Goal: Task Accomplishment & Management: Use online tool/utility

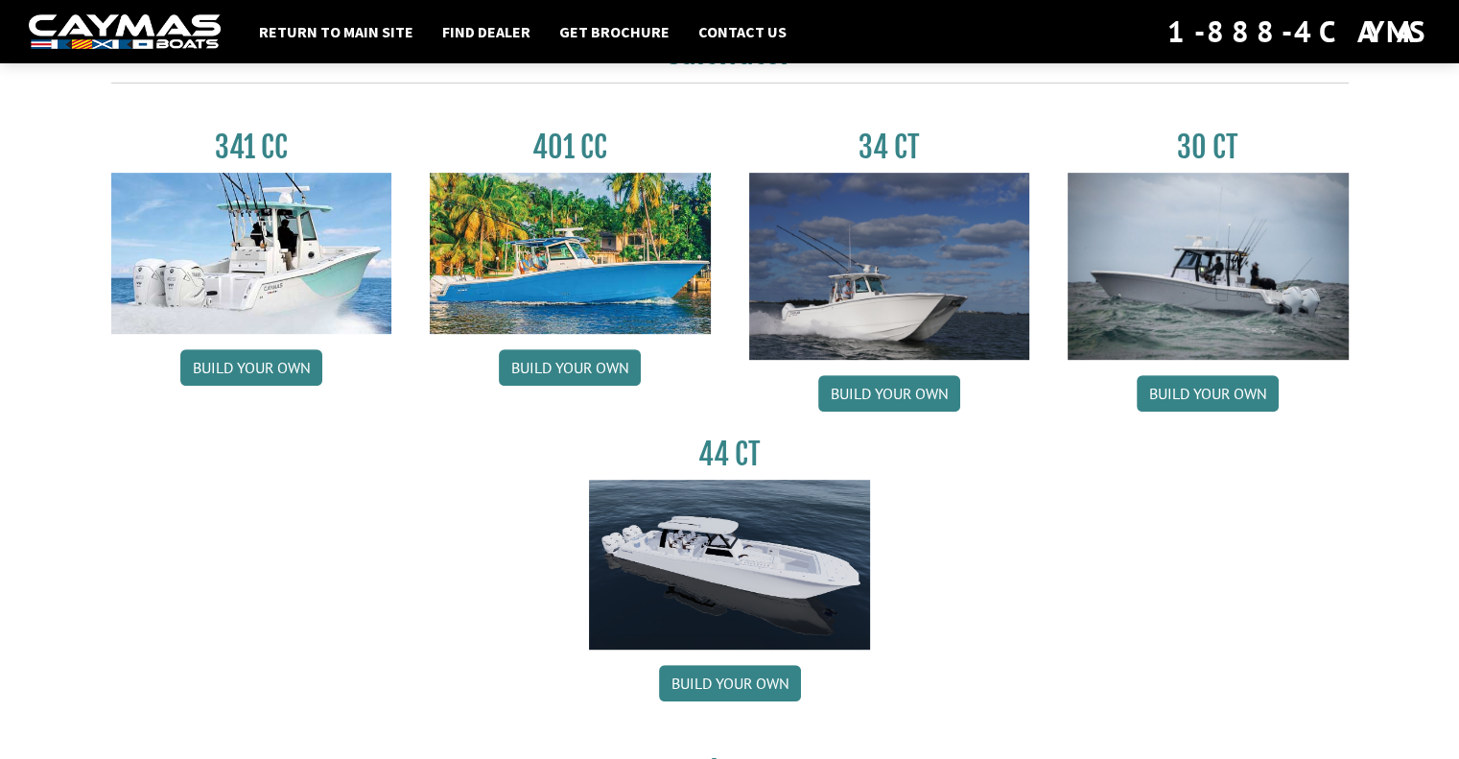
scroll to position [863, 0]
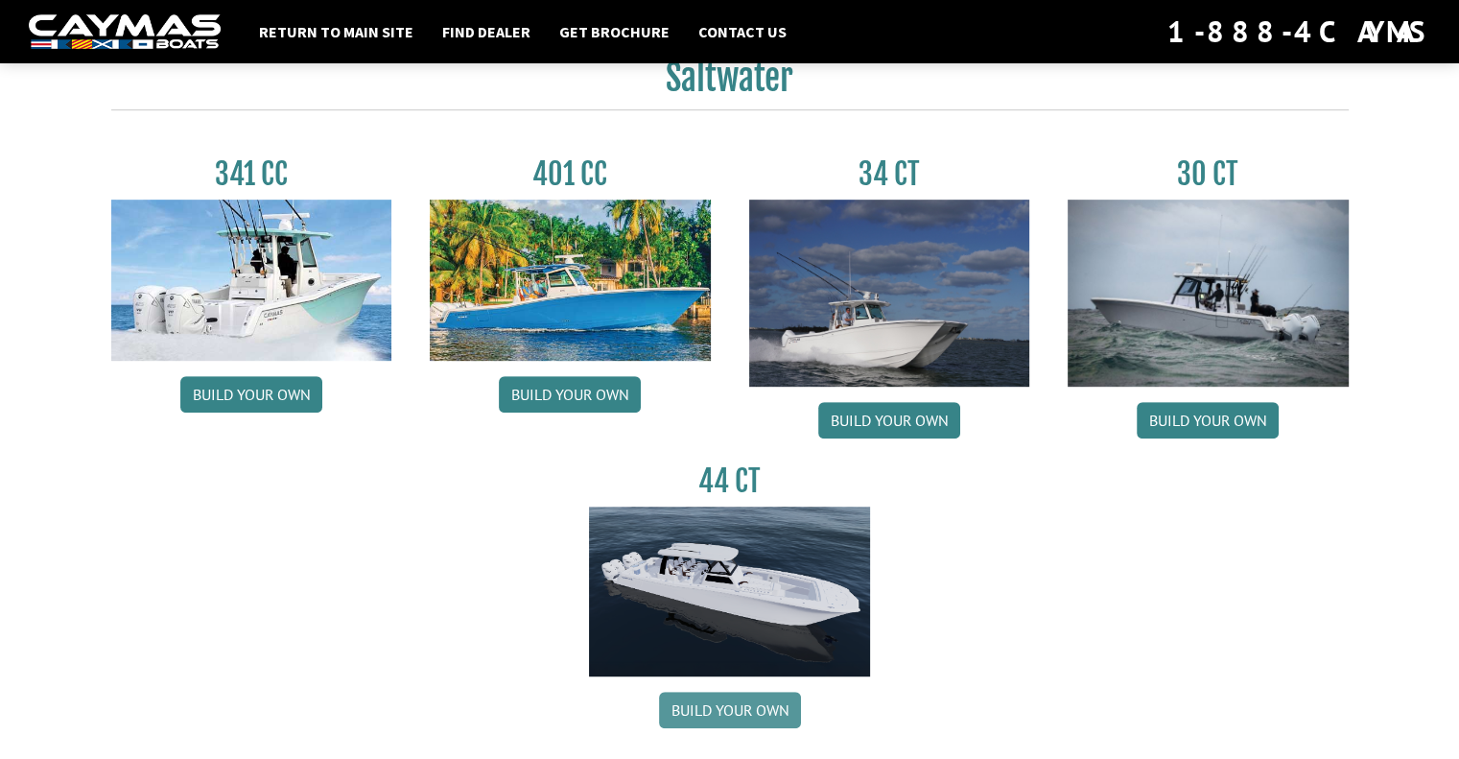
click at [698, 715] on link "Build your own" at bounding box center [730, 710] width 142 height 36
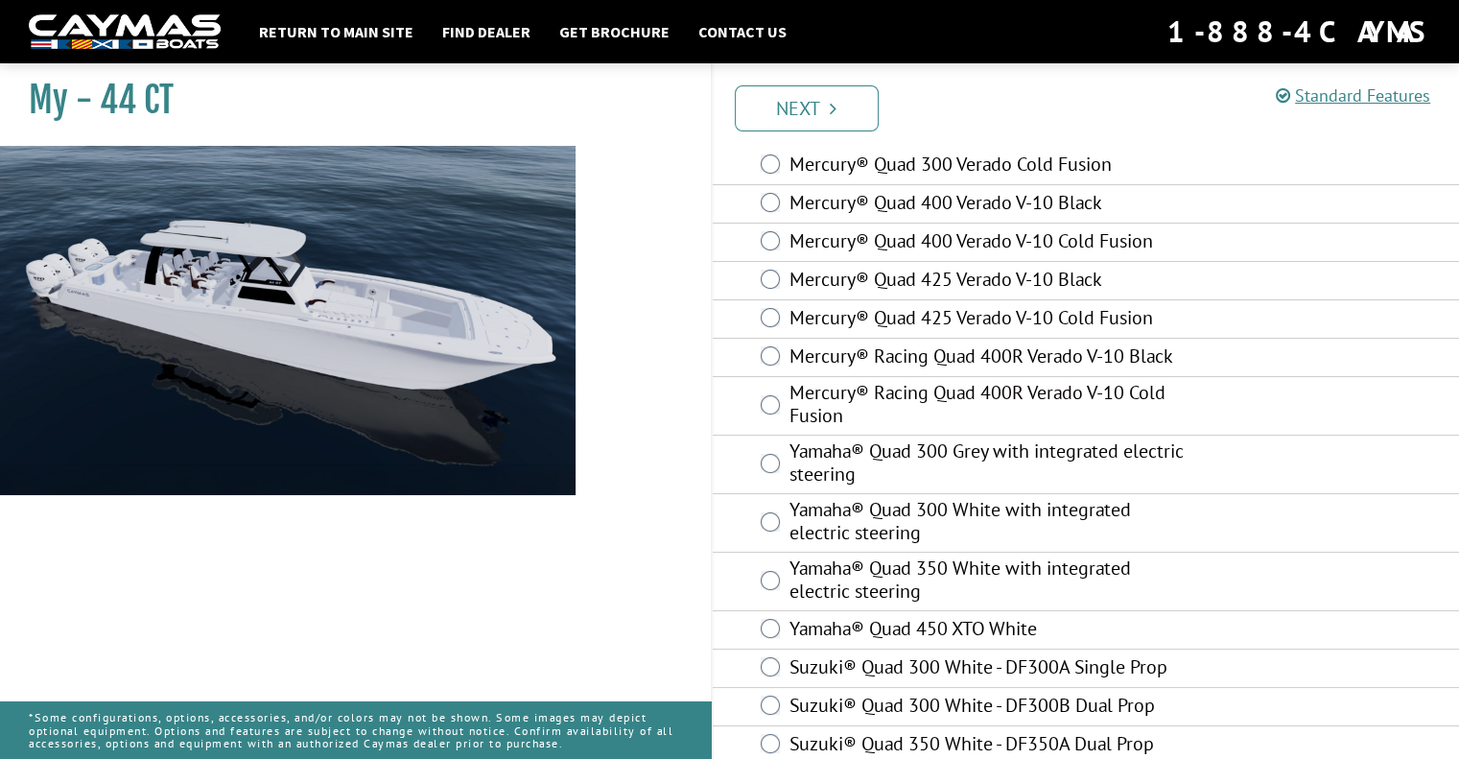
scroll to position [144, 0]
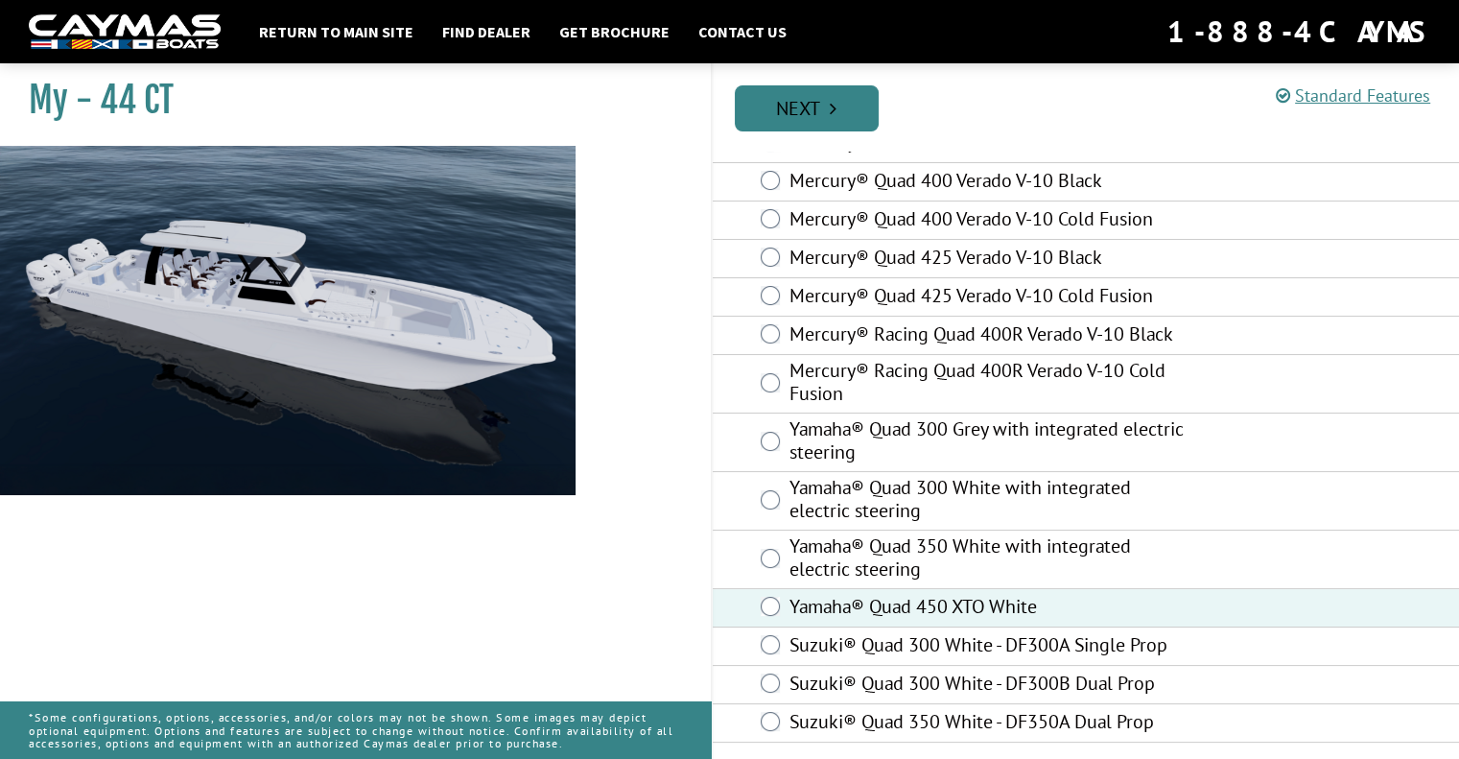
click at [814, 106] on link "Next" at bounding box center [807, 108] width 144 height 46
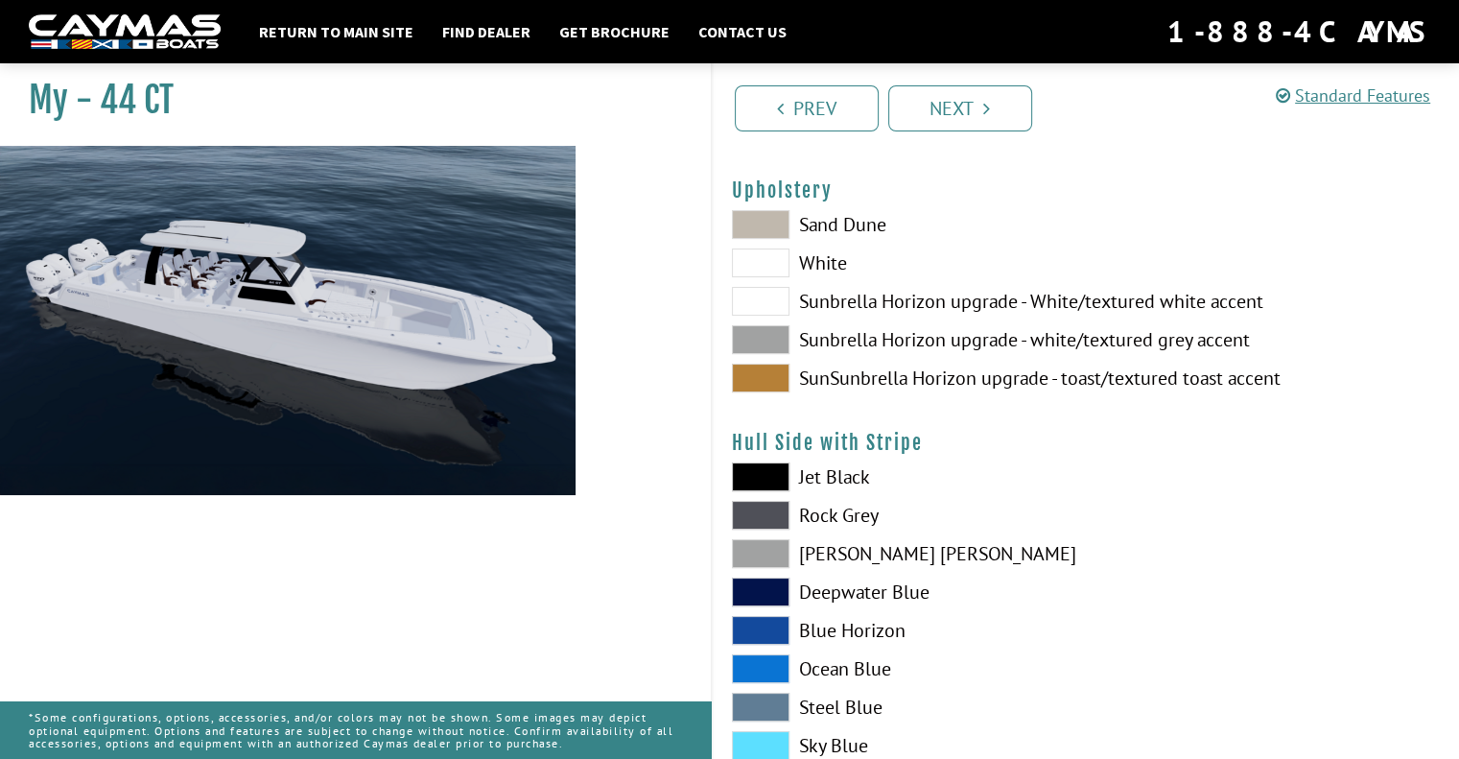
scroll to position [96, 0]
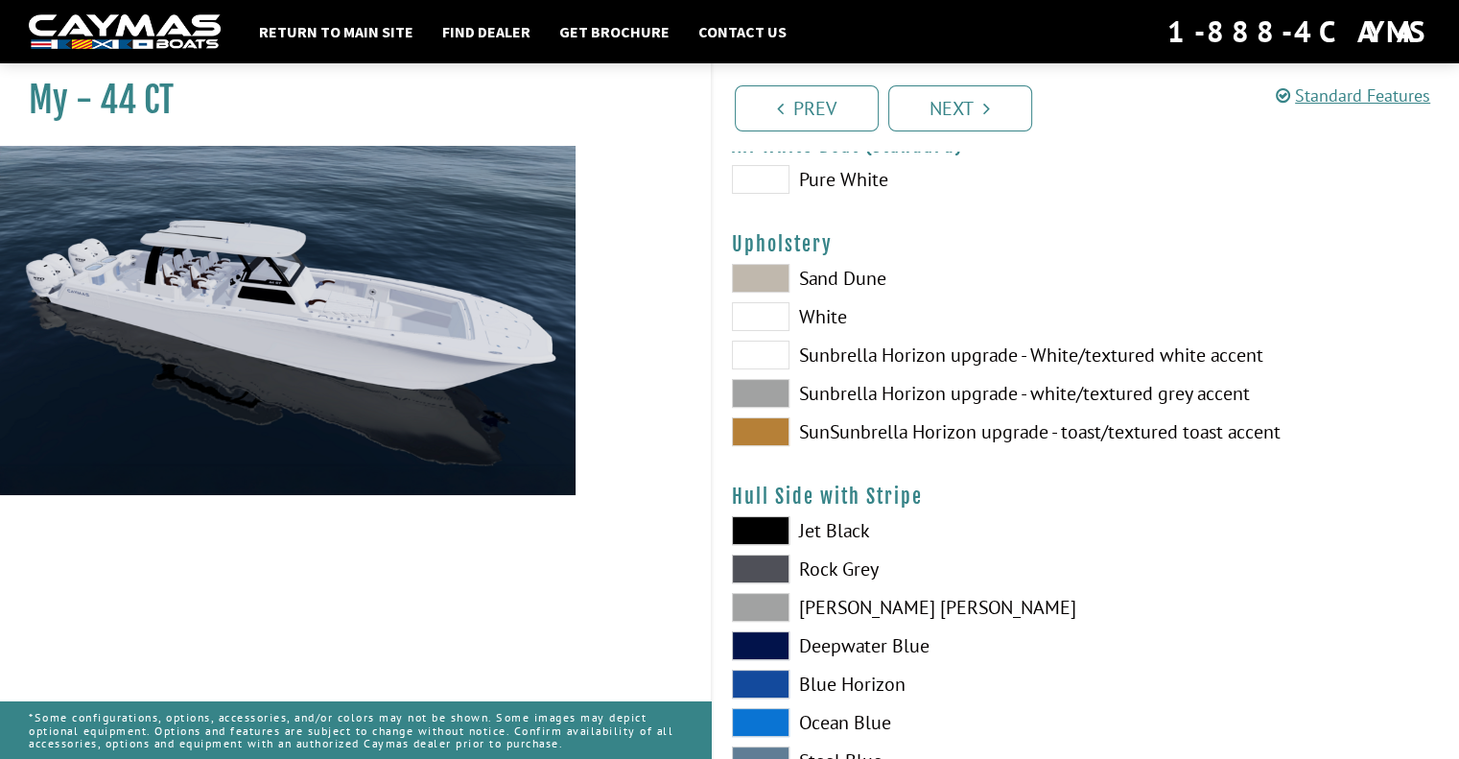
click at [754, 390] on span at bounding box center [761, 393] width 58 height 29
click at [748, 440] on span at bounding box center [761, 431] width 58 height 29
click at [748, 391] on span at bounding box center [761, 393] width 58 height 29
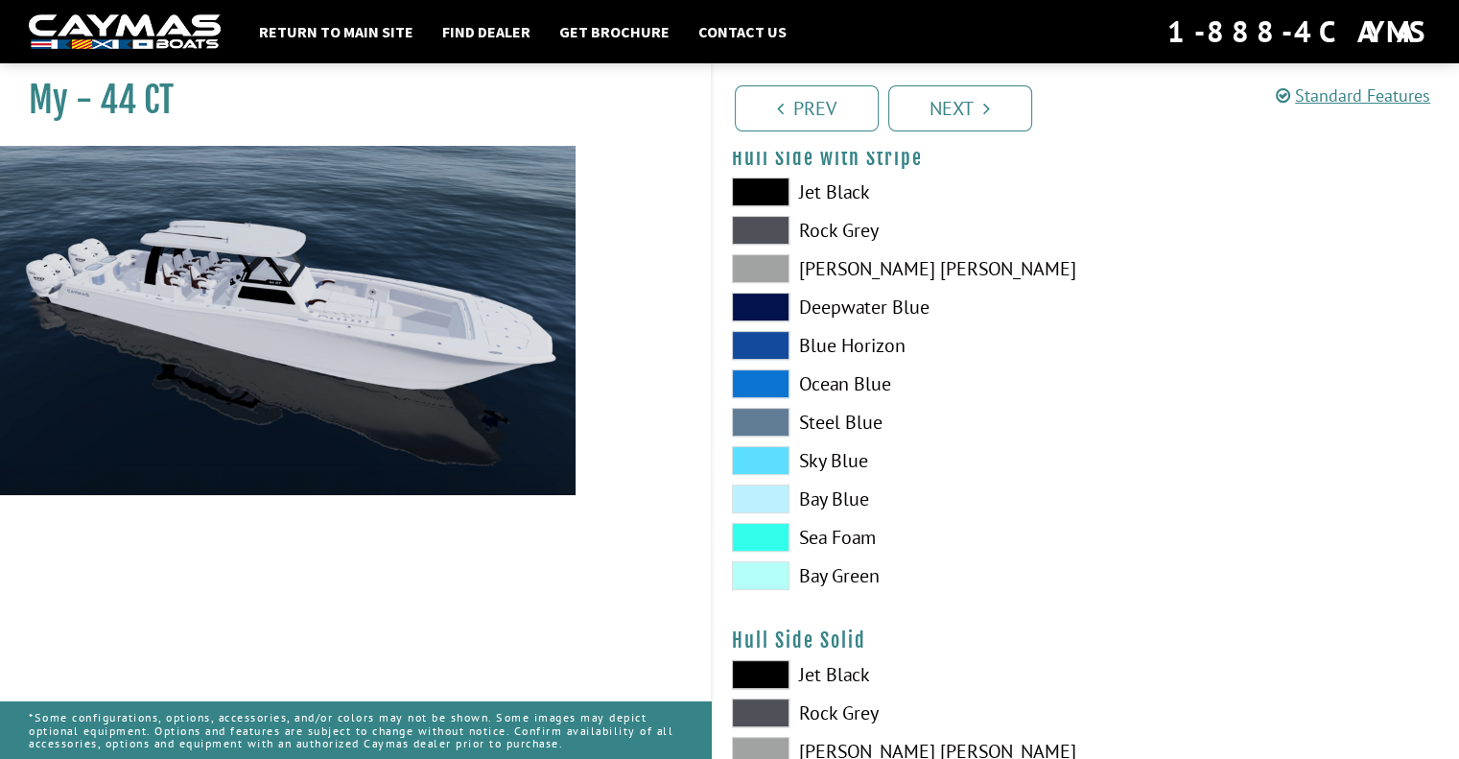
scroll to position [480, 0]
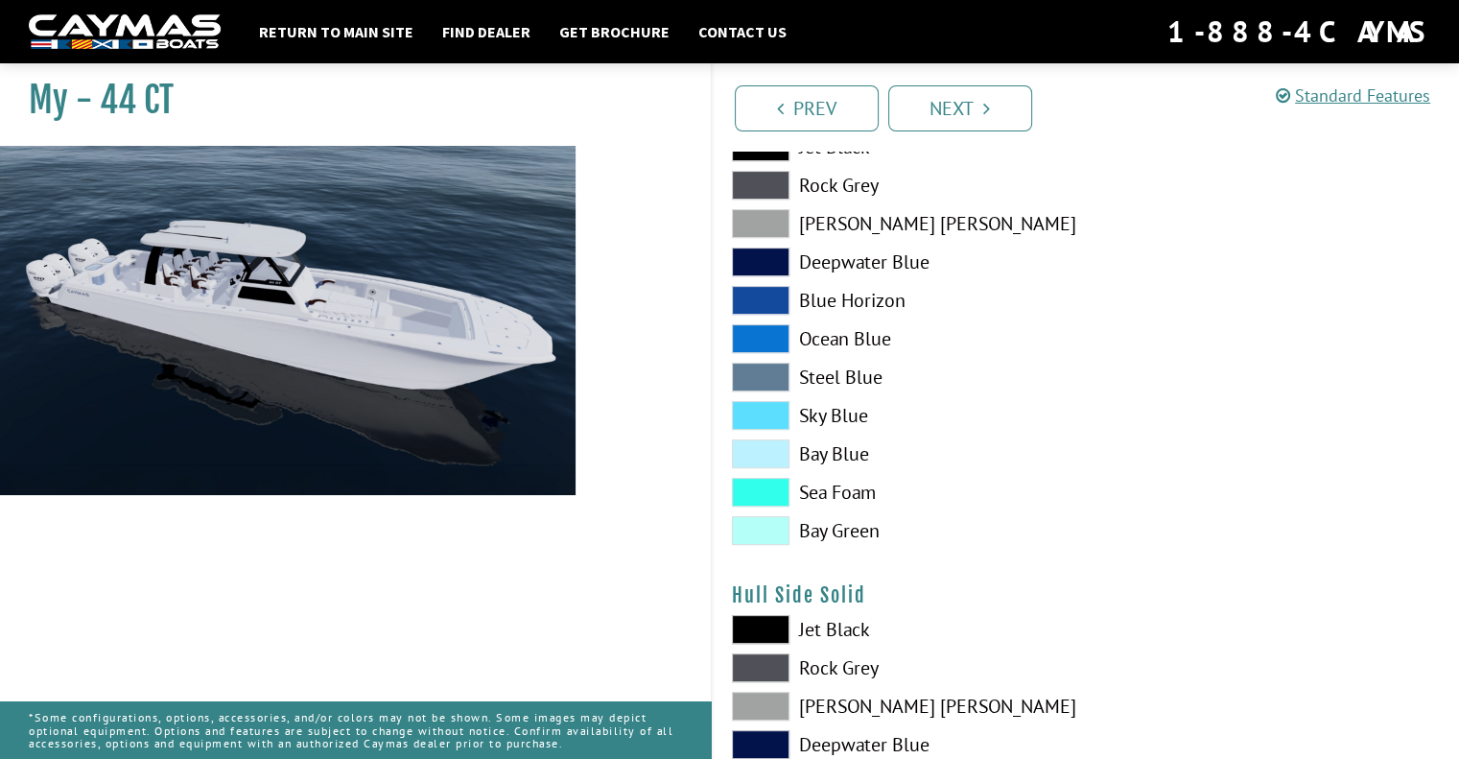
click at [743, 224] on span at bounding box center [761, 223] width 58 height 29
click at [760, 377] on span at bounding box center [761, 377] width 58 height 29
click at [752, 338] on span at bounding box center [761, 338] width 58 height 29
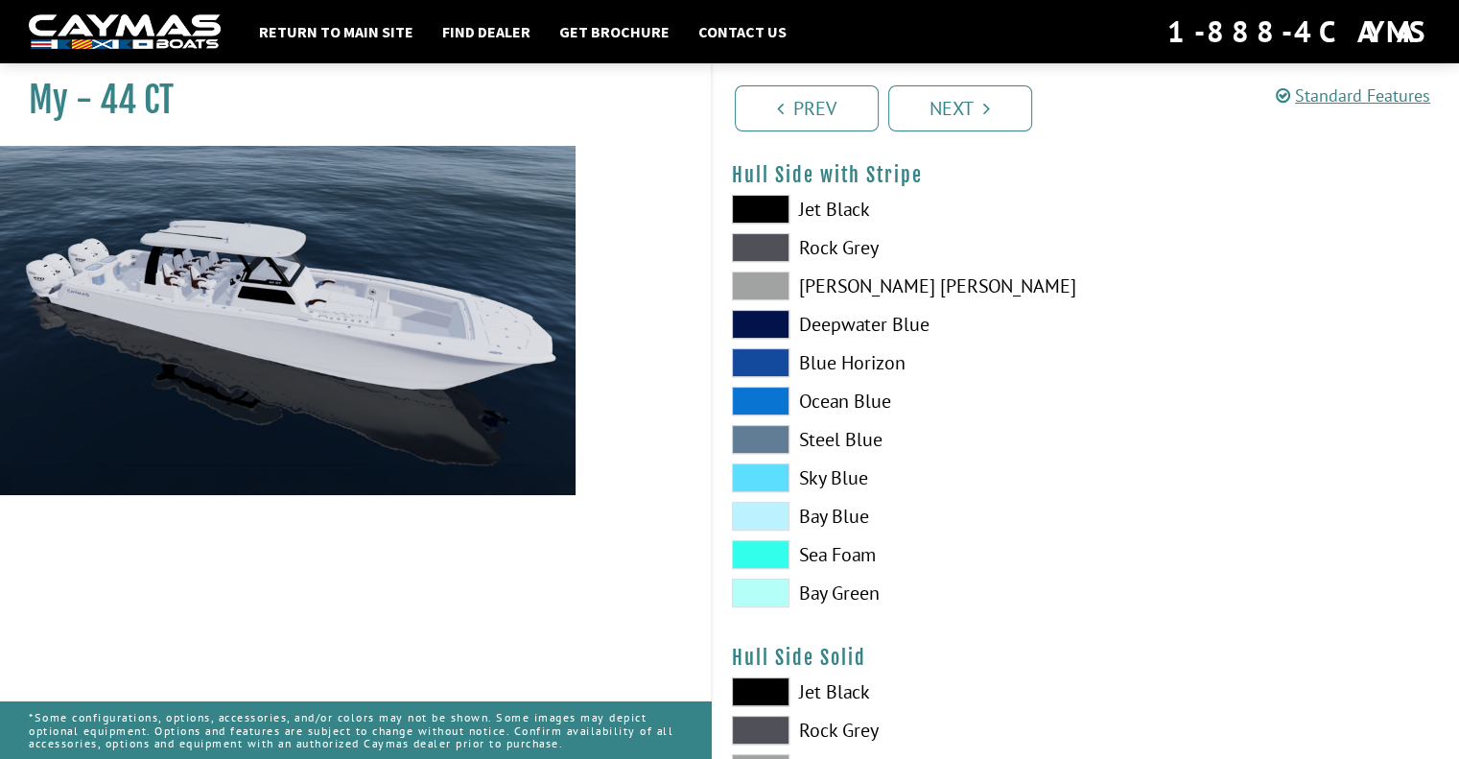
scroll to position [384, 0]
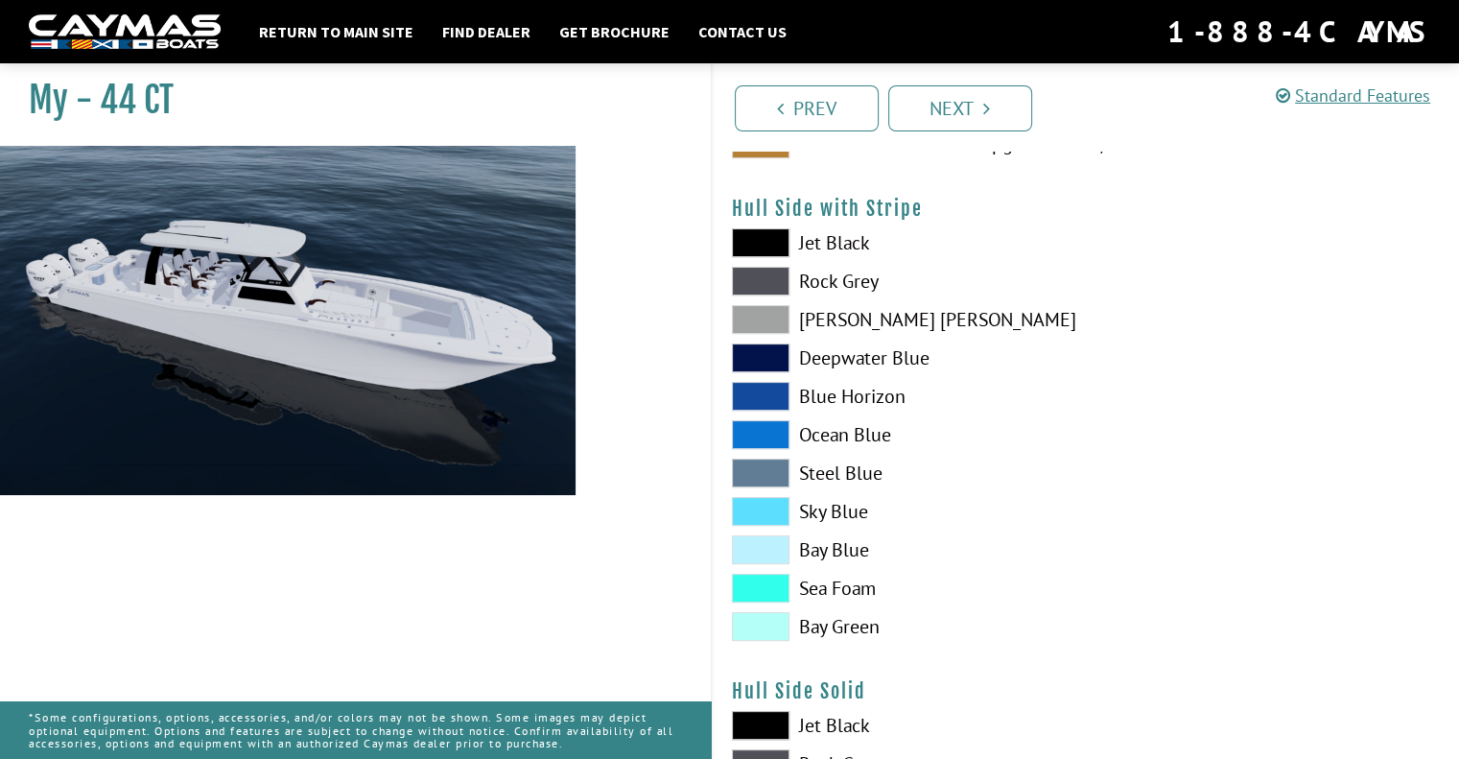
click at [770, 234] on span at bounding box center [761, 242] width 58 height 29
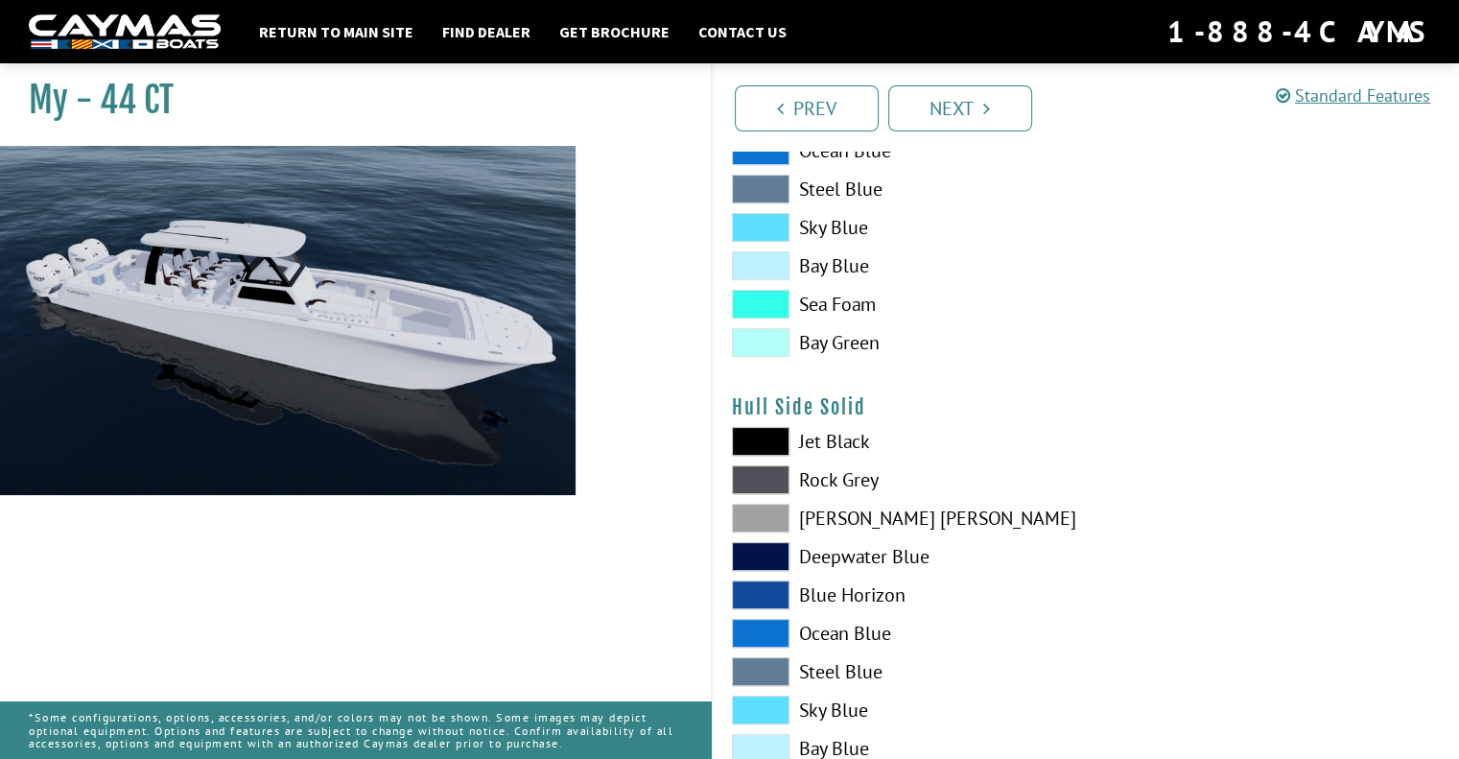
scroll to position [671, 0]
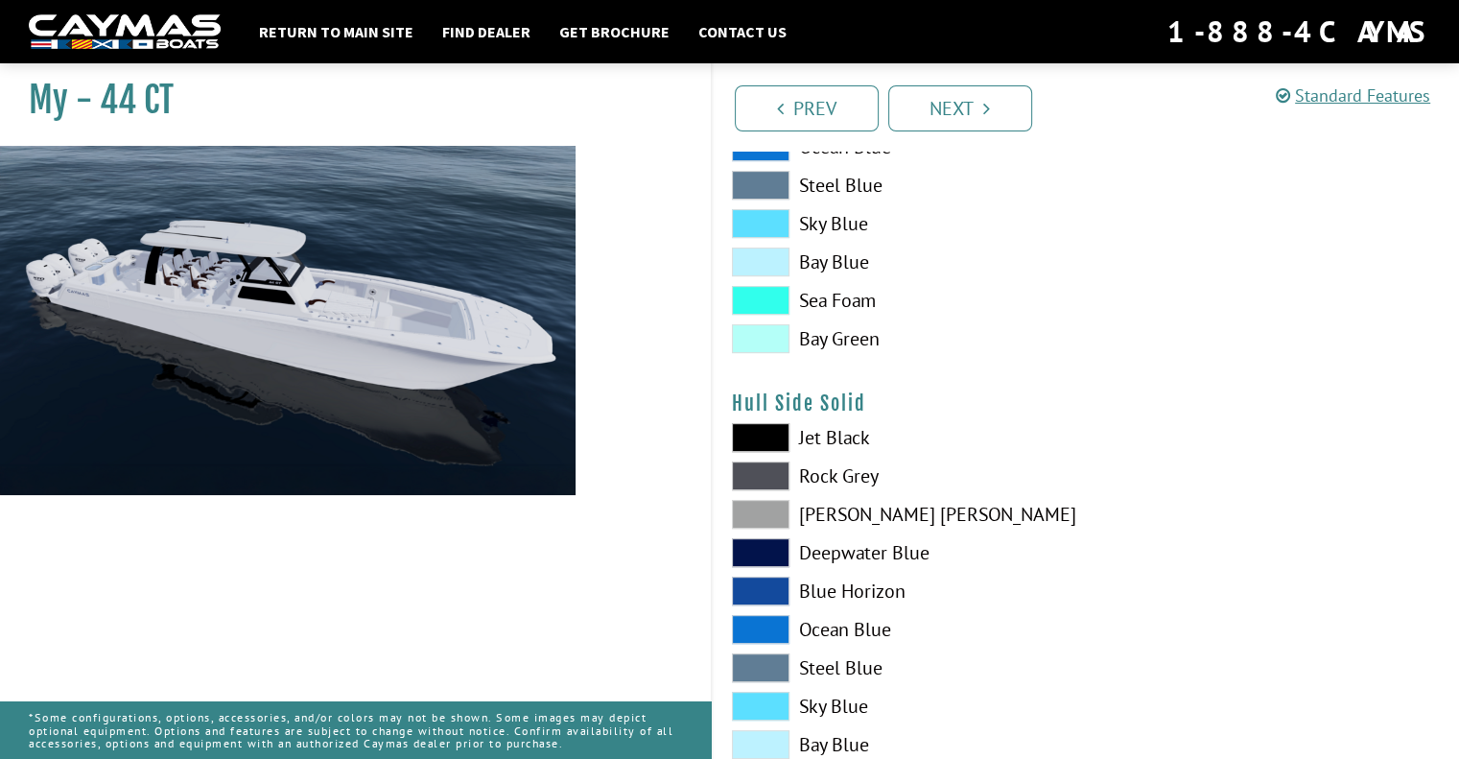
click at [762, 438] on span at bounding box center [761, 437] width 58 height 29
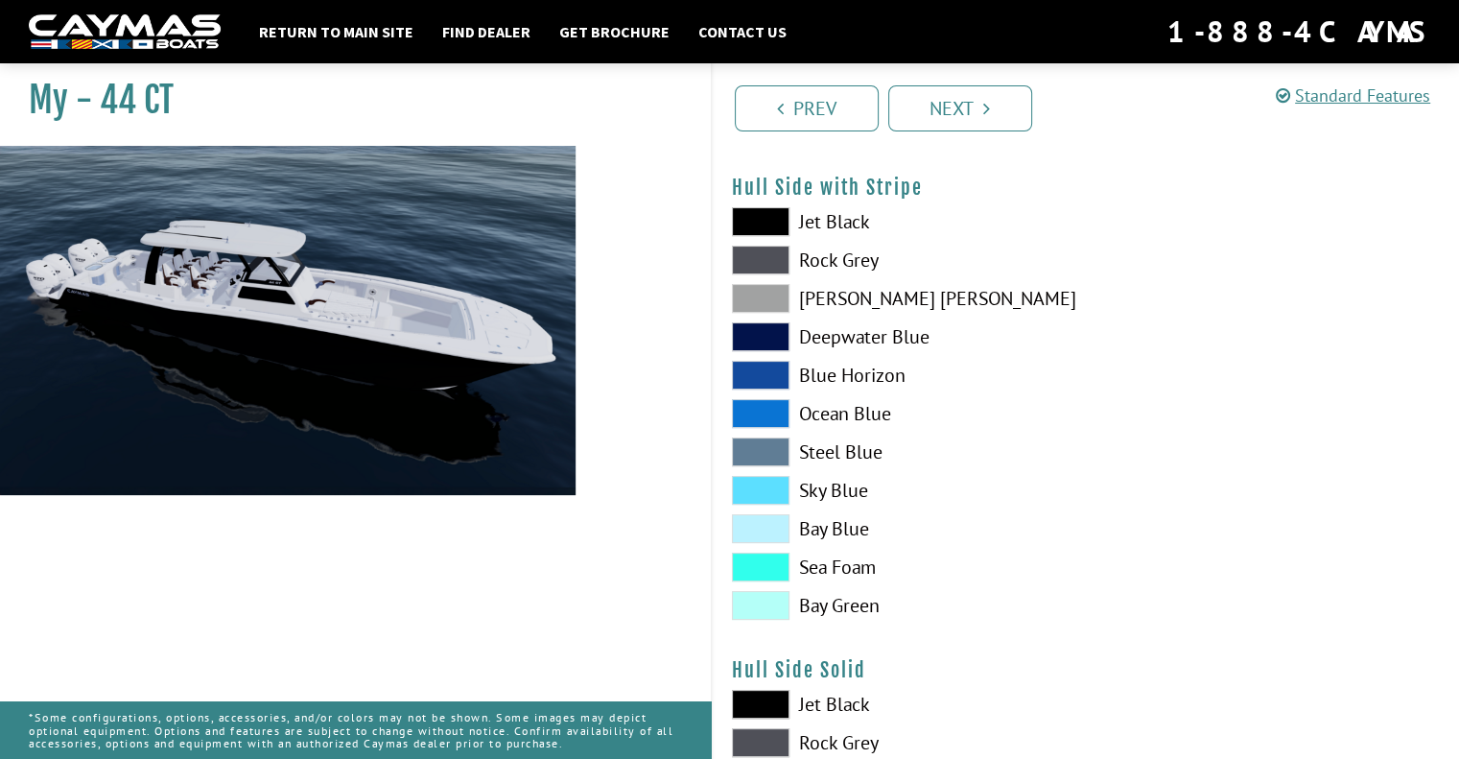
scroll to position [288, 0]
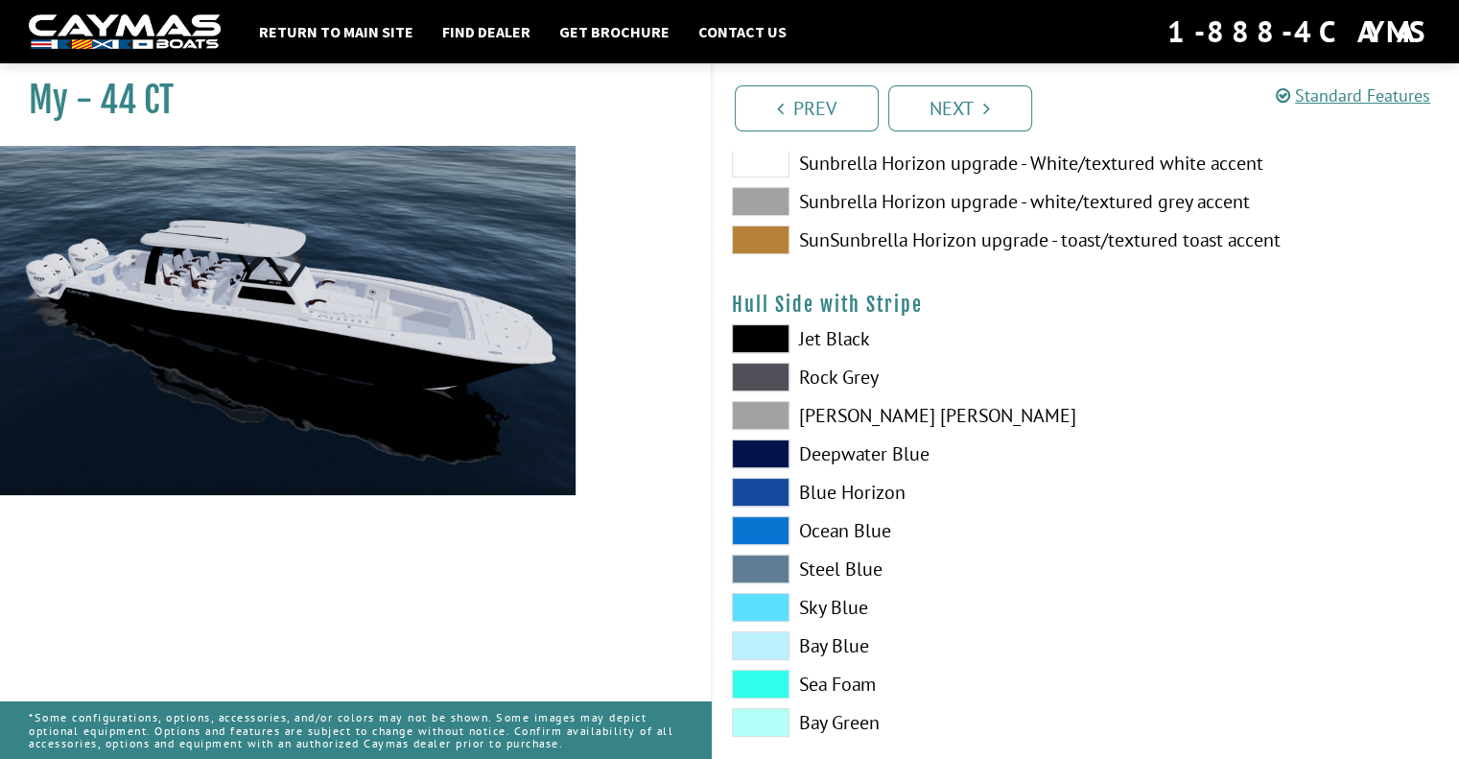
click at [780, 412] on span at bounding box center [761, 415] width 58 height 29
click at [766, 334] on span at bounding box center [761, 338] width 58 height 29
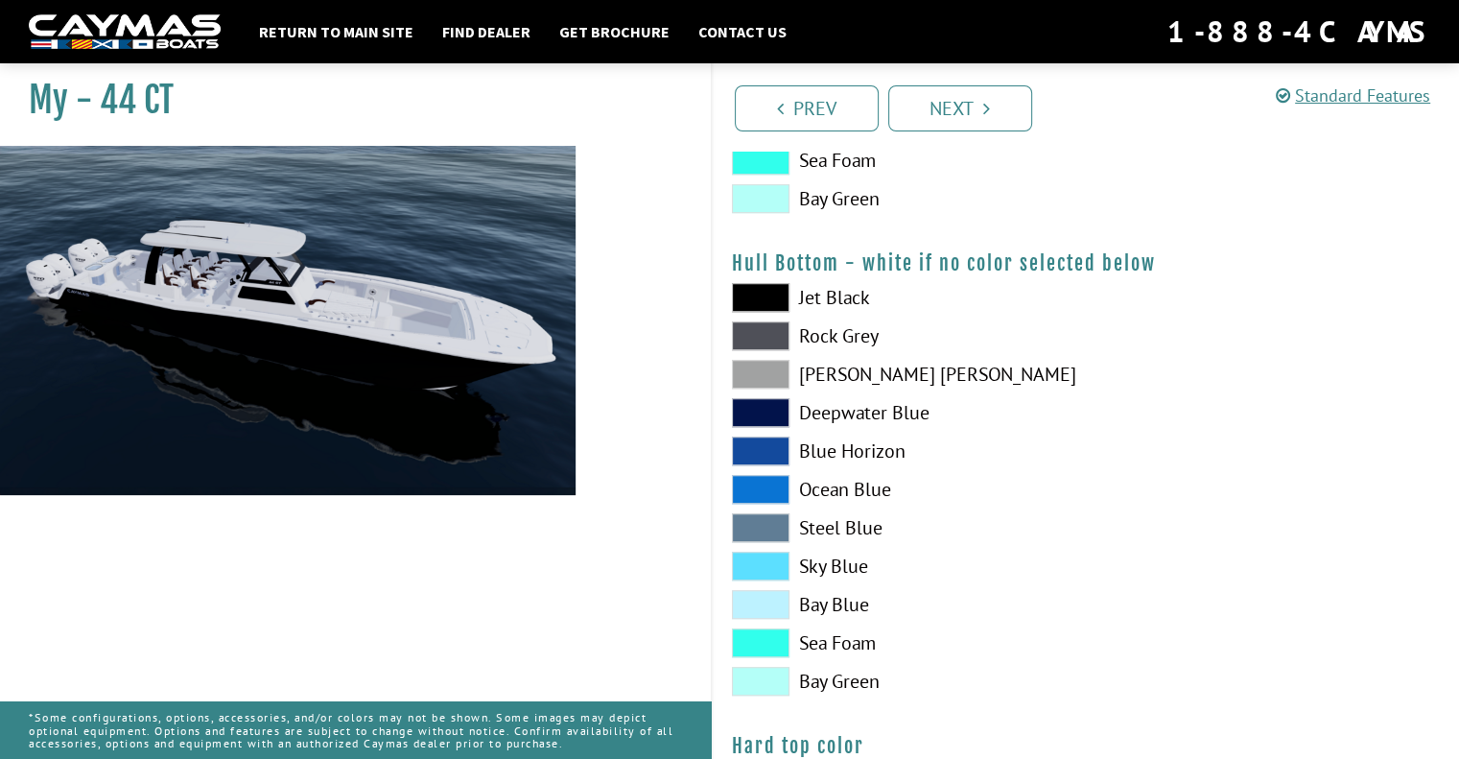
scroll to position [1343, 0]
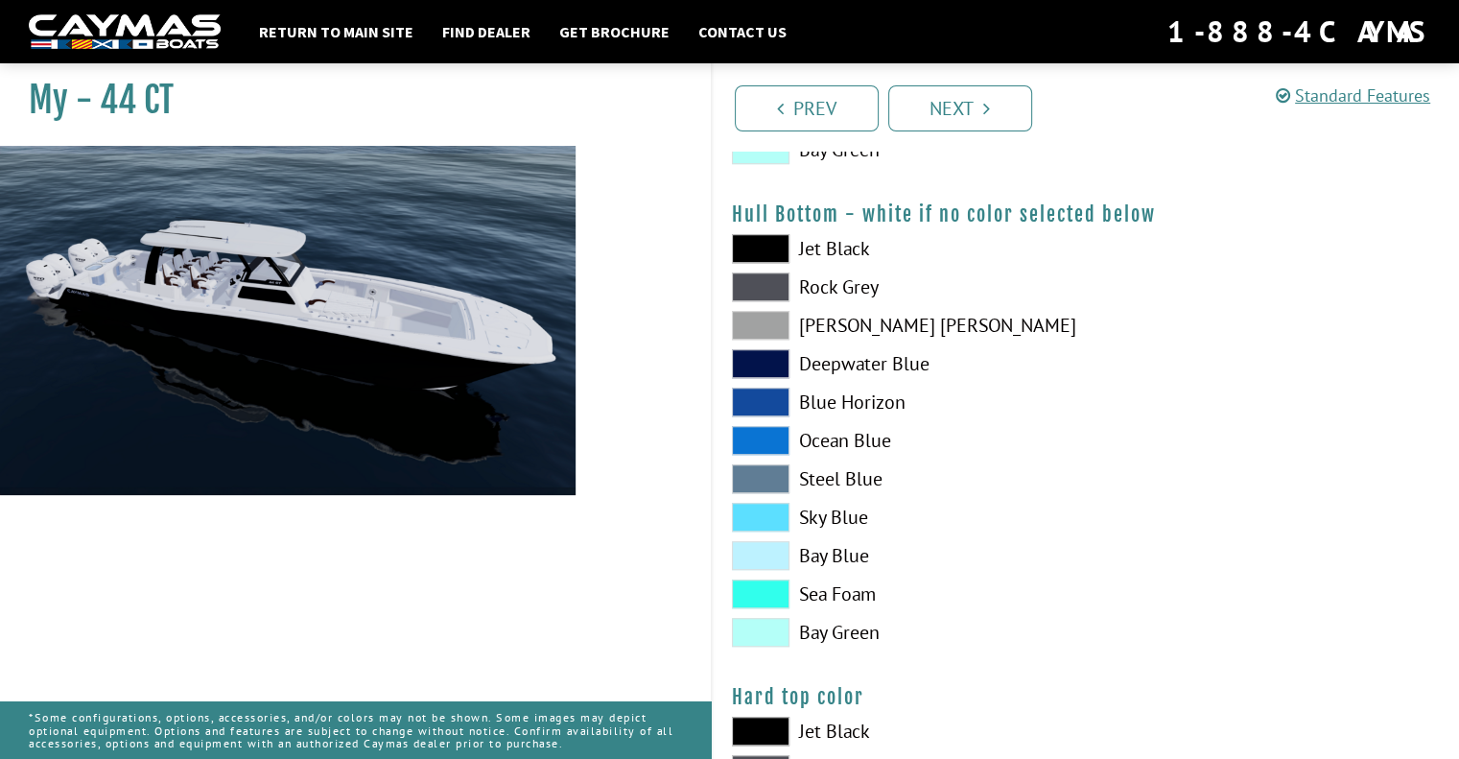
click at [763, 241] on span at bounding box center [761, 248] width 58 height 29
click at [1045, 297] on label "Rock Grey" at bounding box center [899, 286] width 335 height 29
click at [750, 242] on span at bounding box center [761, 248] width 58 height 29
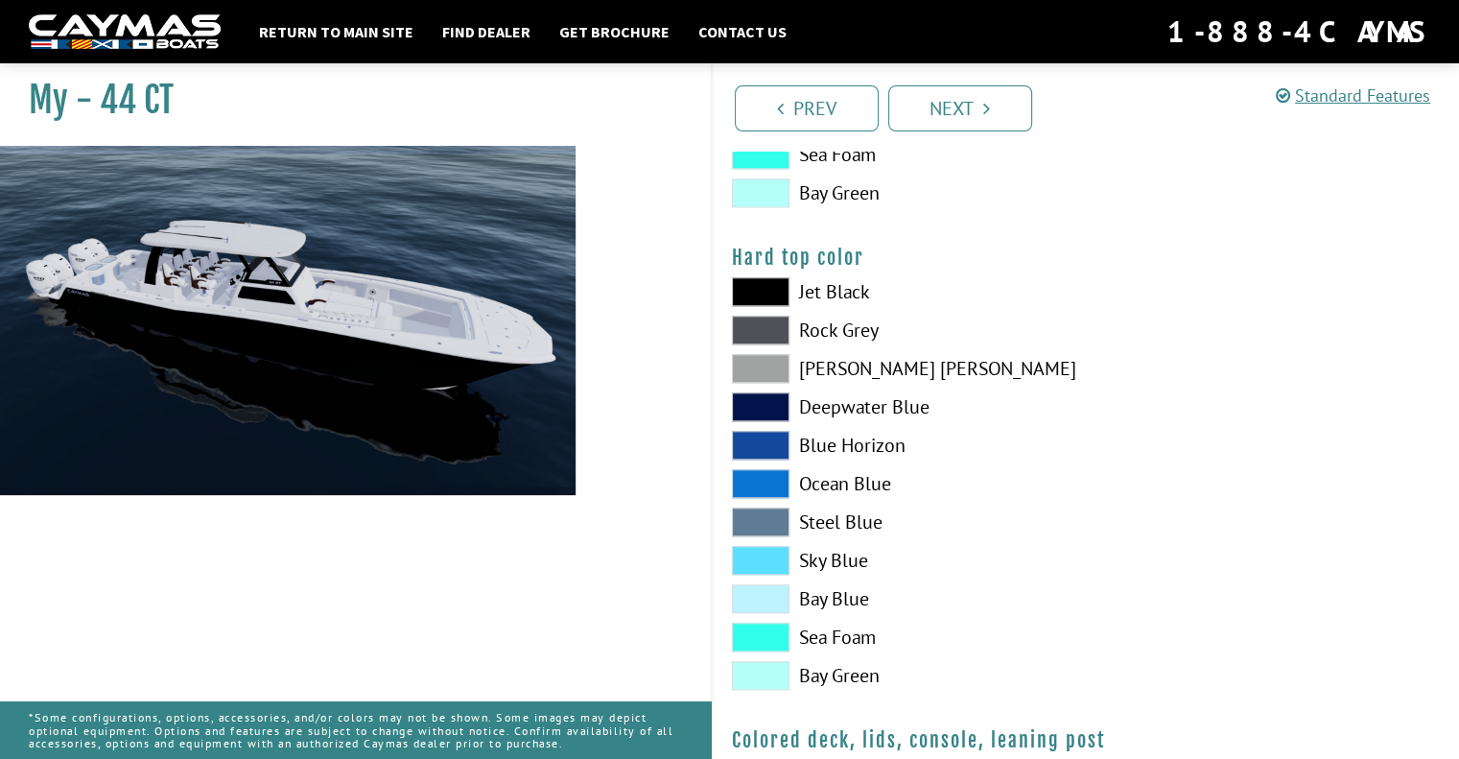
scroll to position [1822, 0]
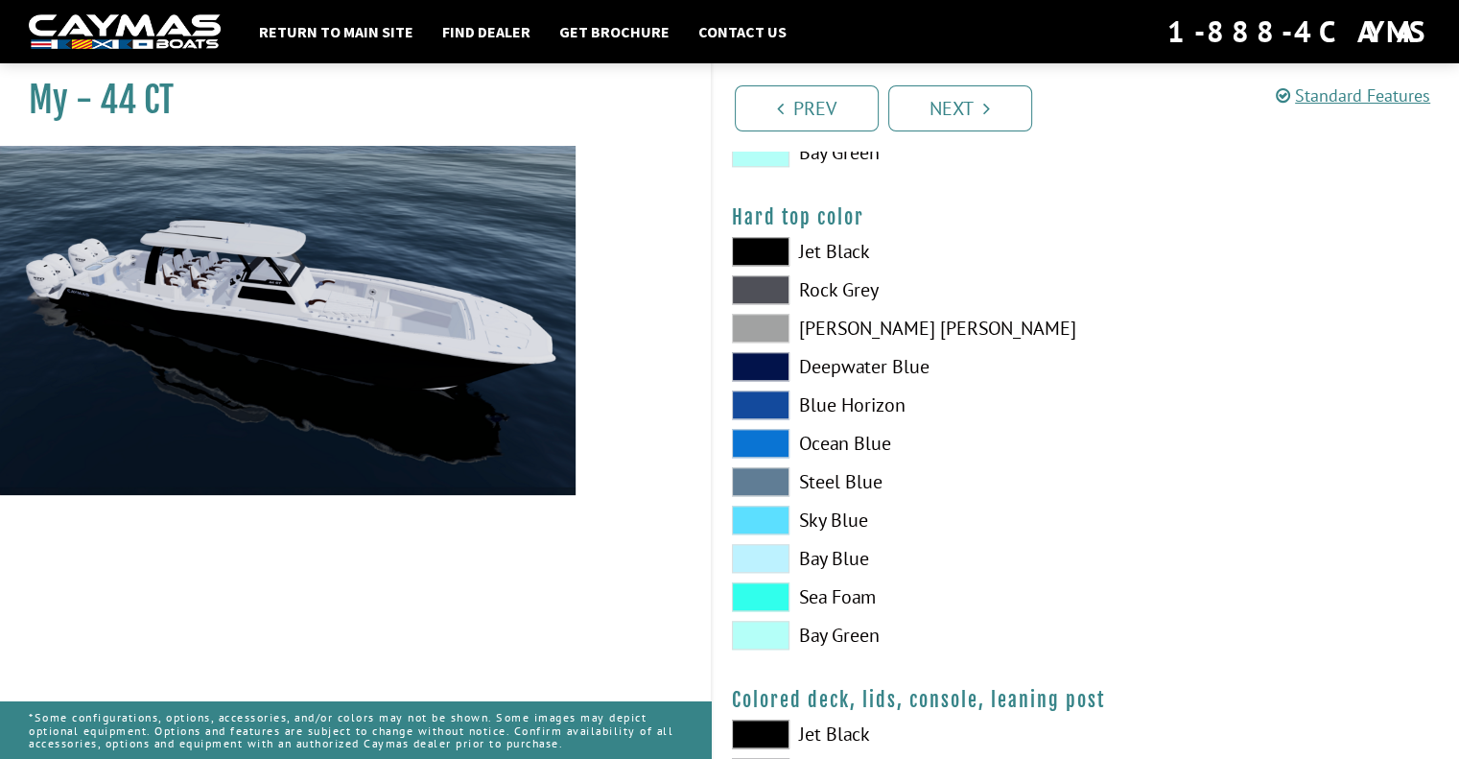
click at [769, 238] on span at bounding box center [761, 251] width 58 height 29
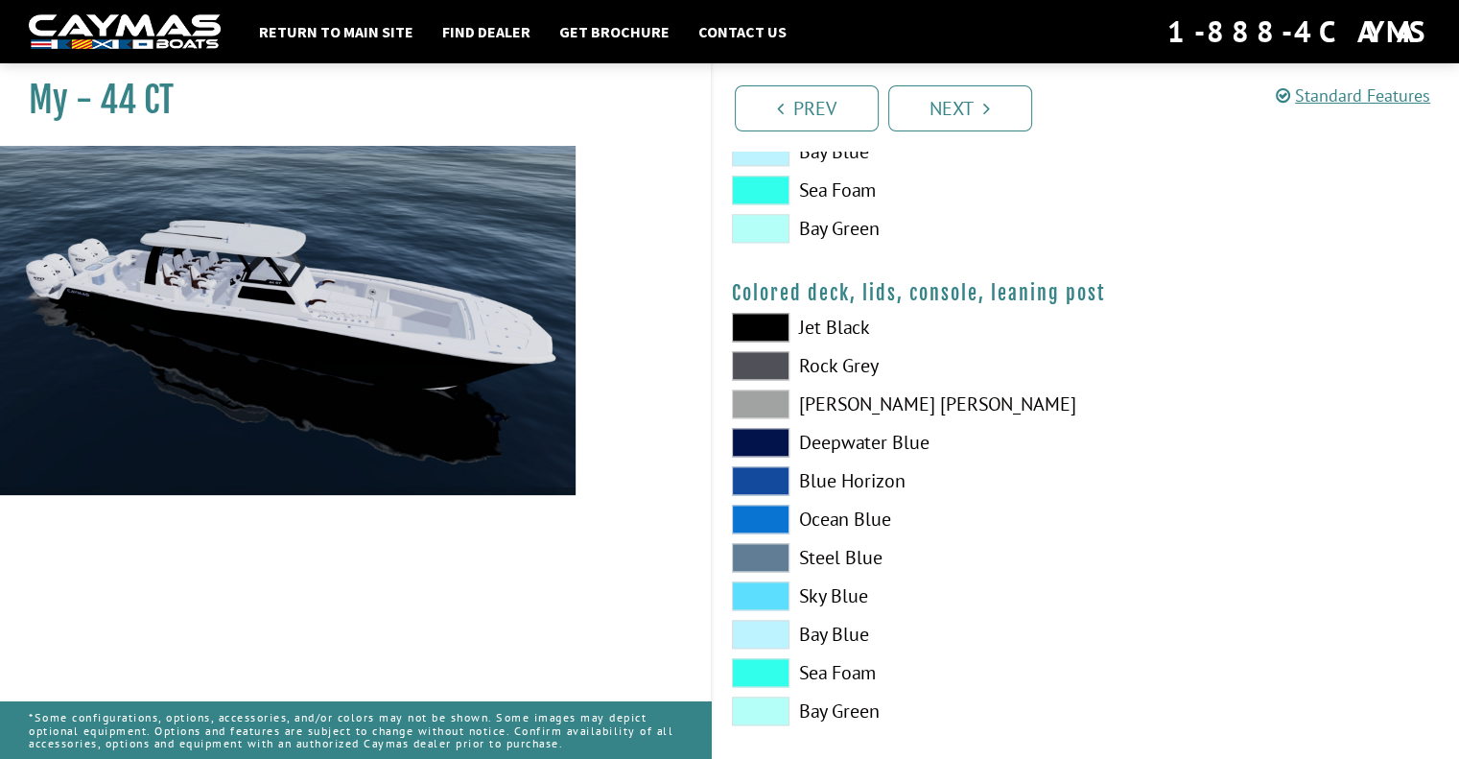
scroll to position [2249, 0]
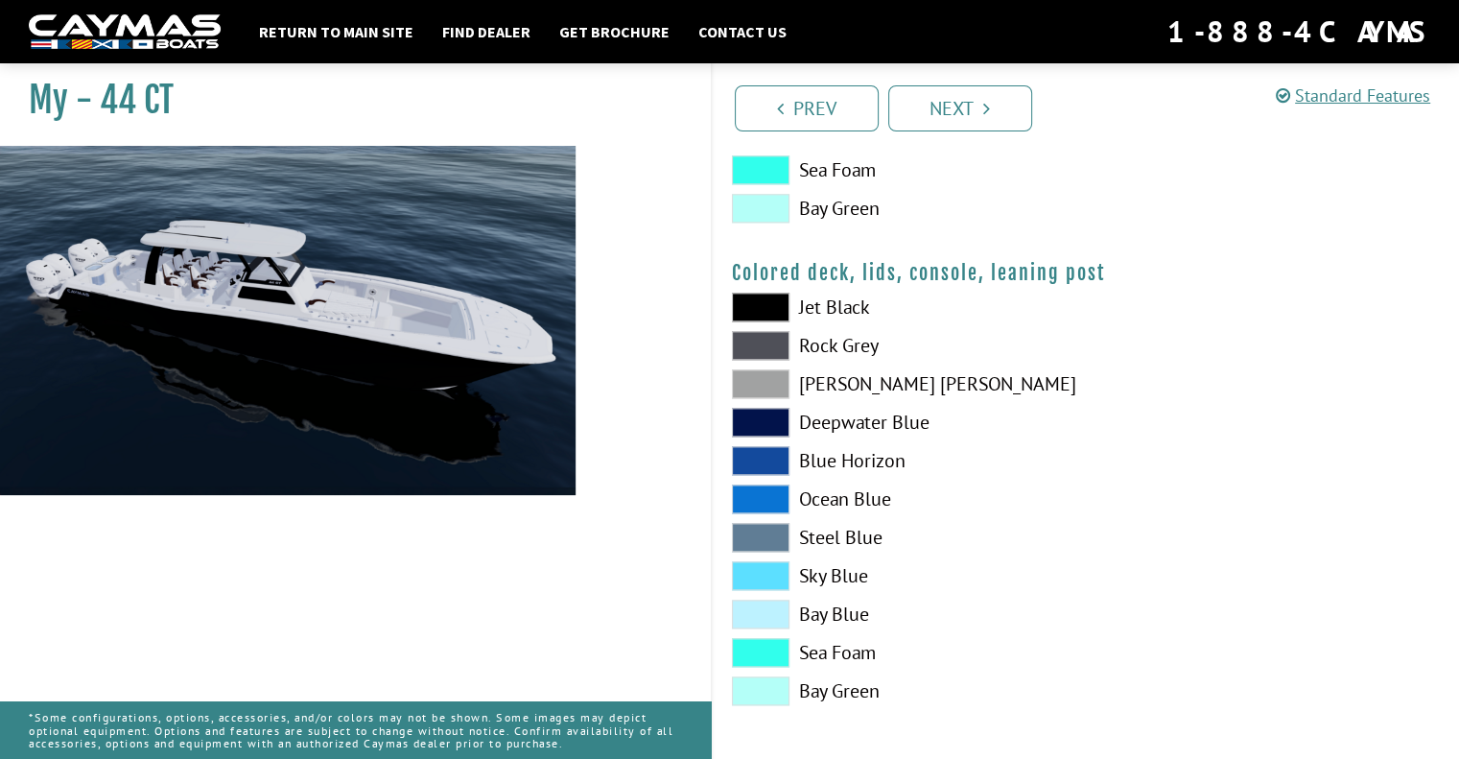
click at [763, 298] on span at bounding box center [761, 307] width 58 height 29
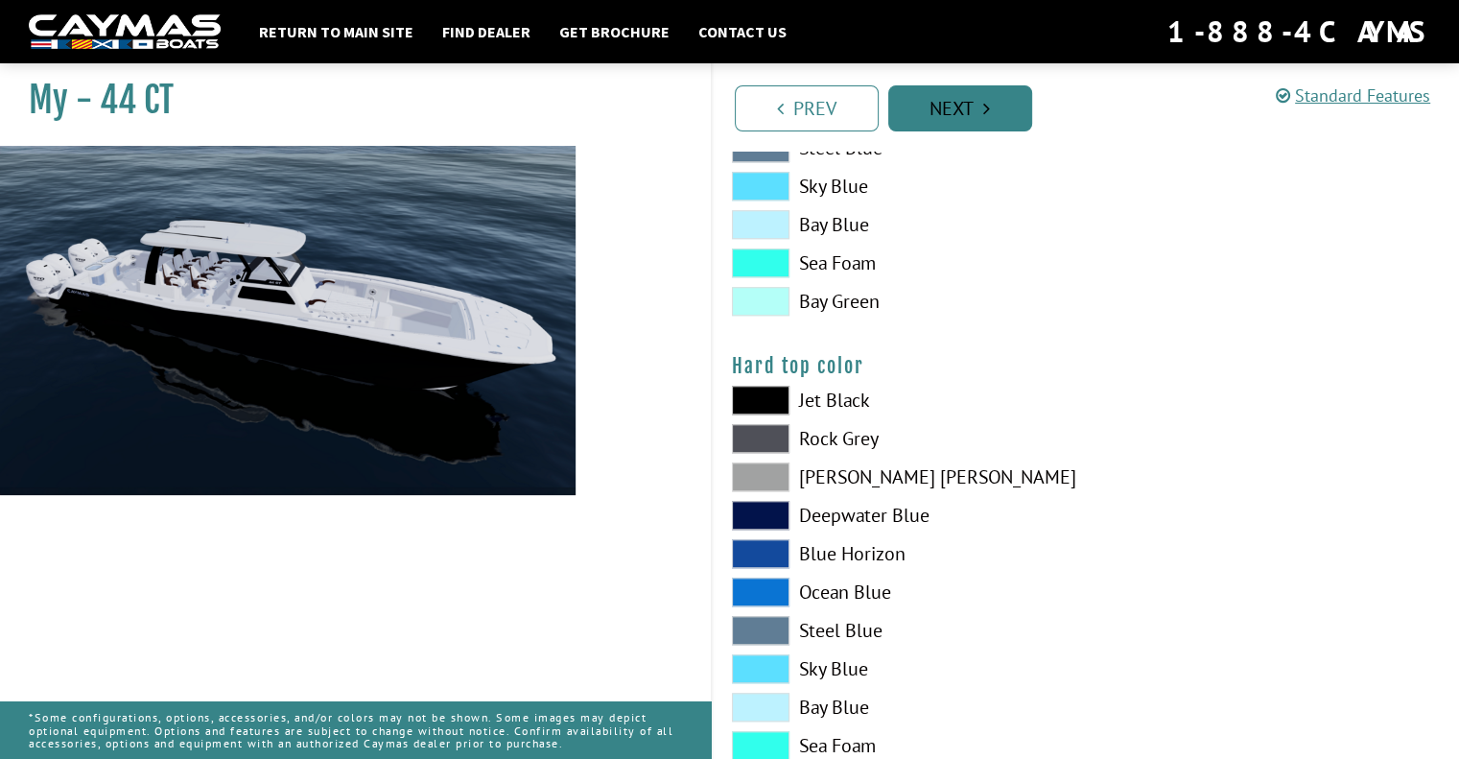
click at [982, 121] on link "Next" at bounding box center [960, 108] width 144 height 46
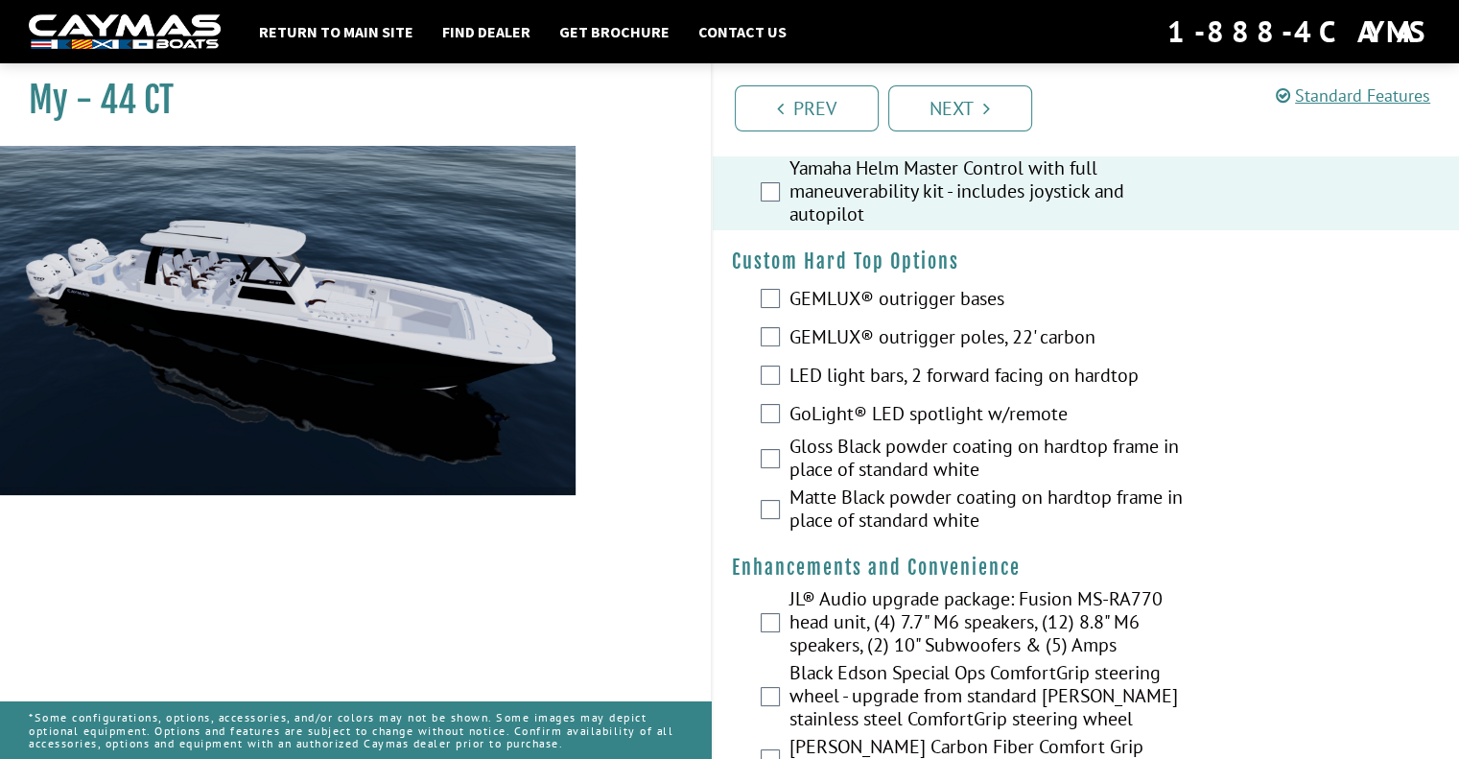
scroll to position [96, 0]
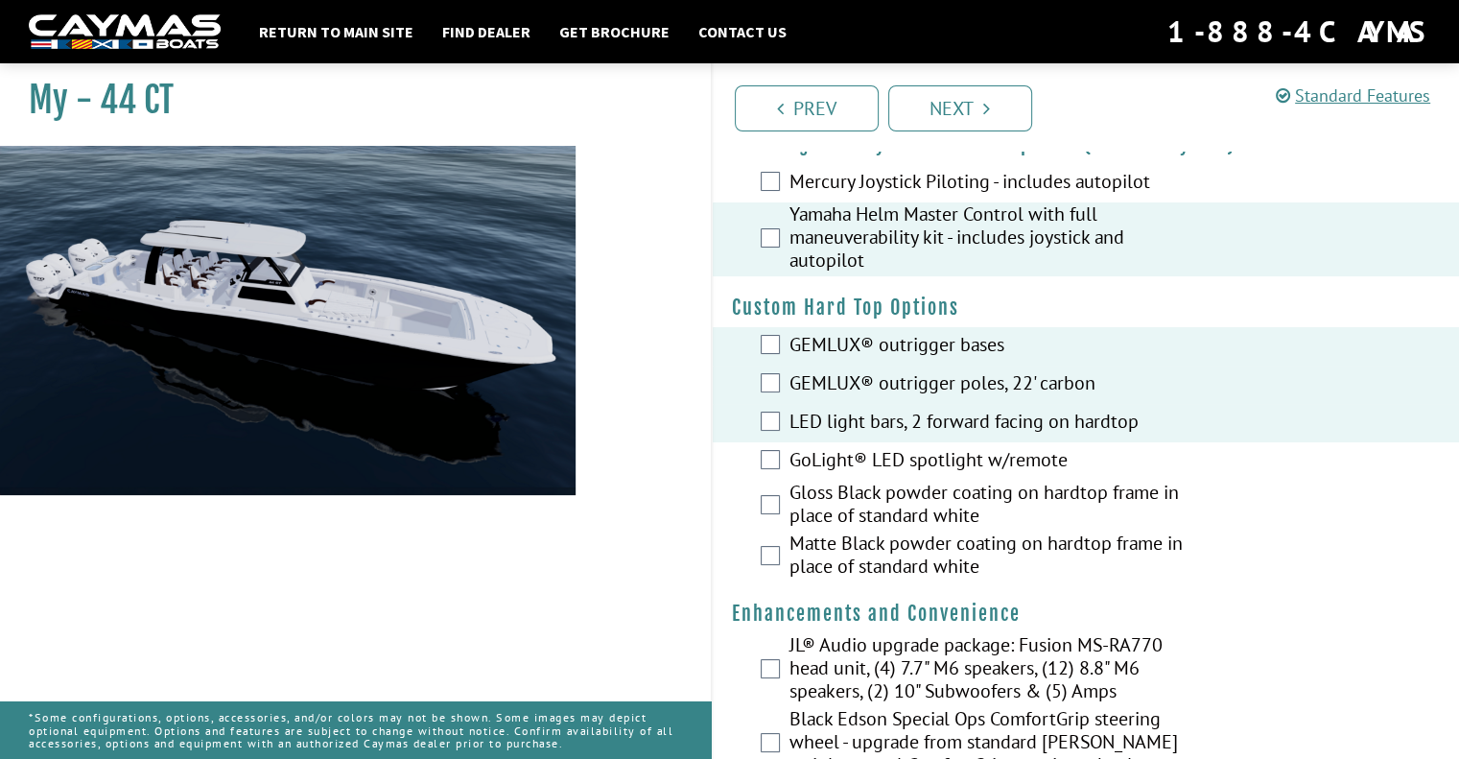
click at [776, 543] on div "Matte Black powder coating on hardtop frame in place of standard white" at bounding box center [1086, 556] width 747 height 51
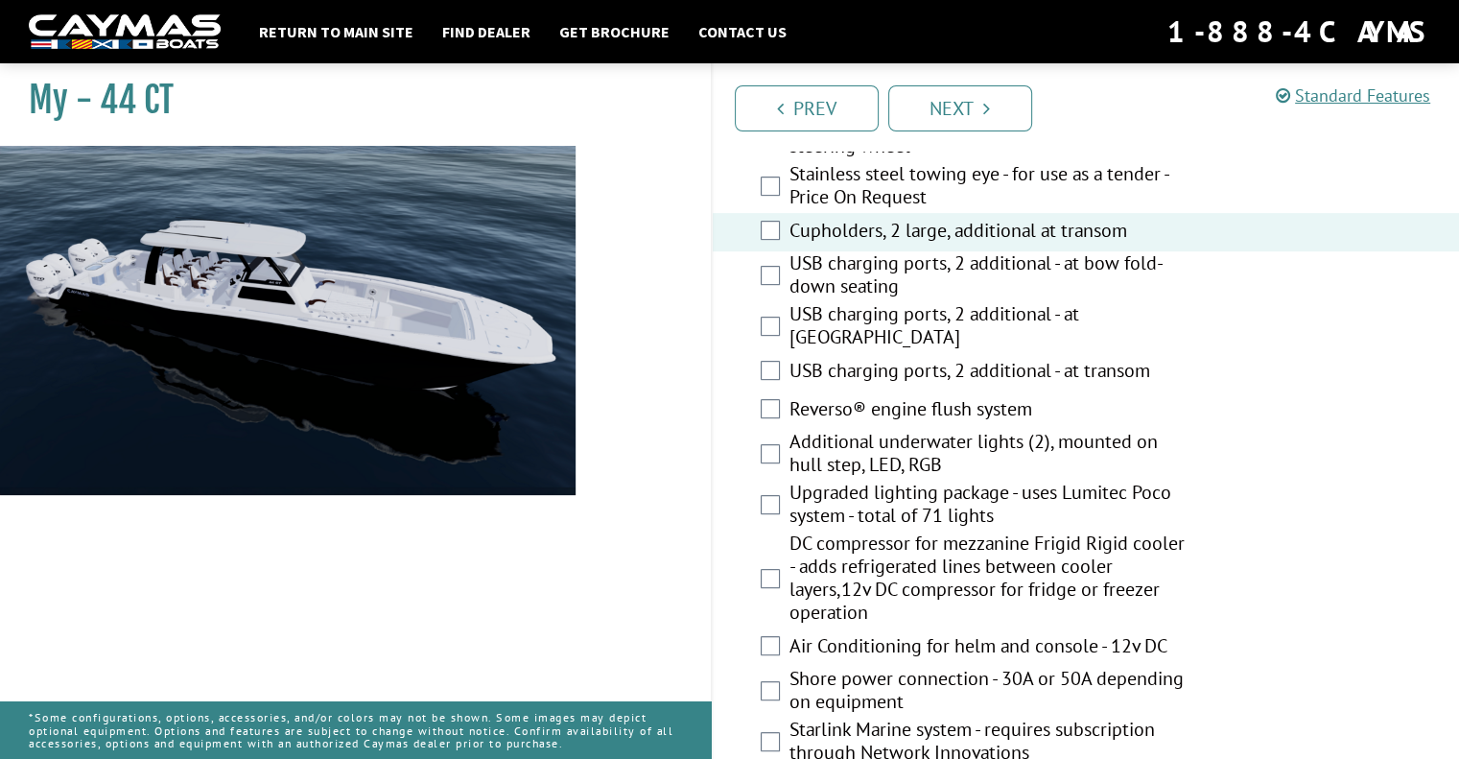
scroll to position [767, 0]
click at [780, 260] on div "USB charging ports, 2 additional - at bow fold-down seating" at bounding box center [1086, 274] width 747 height 51
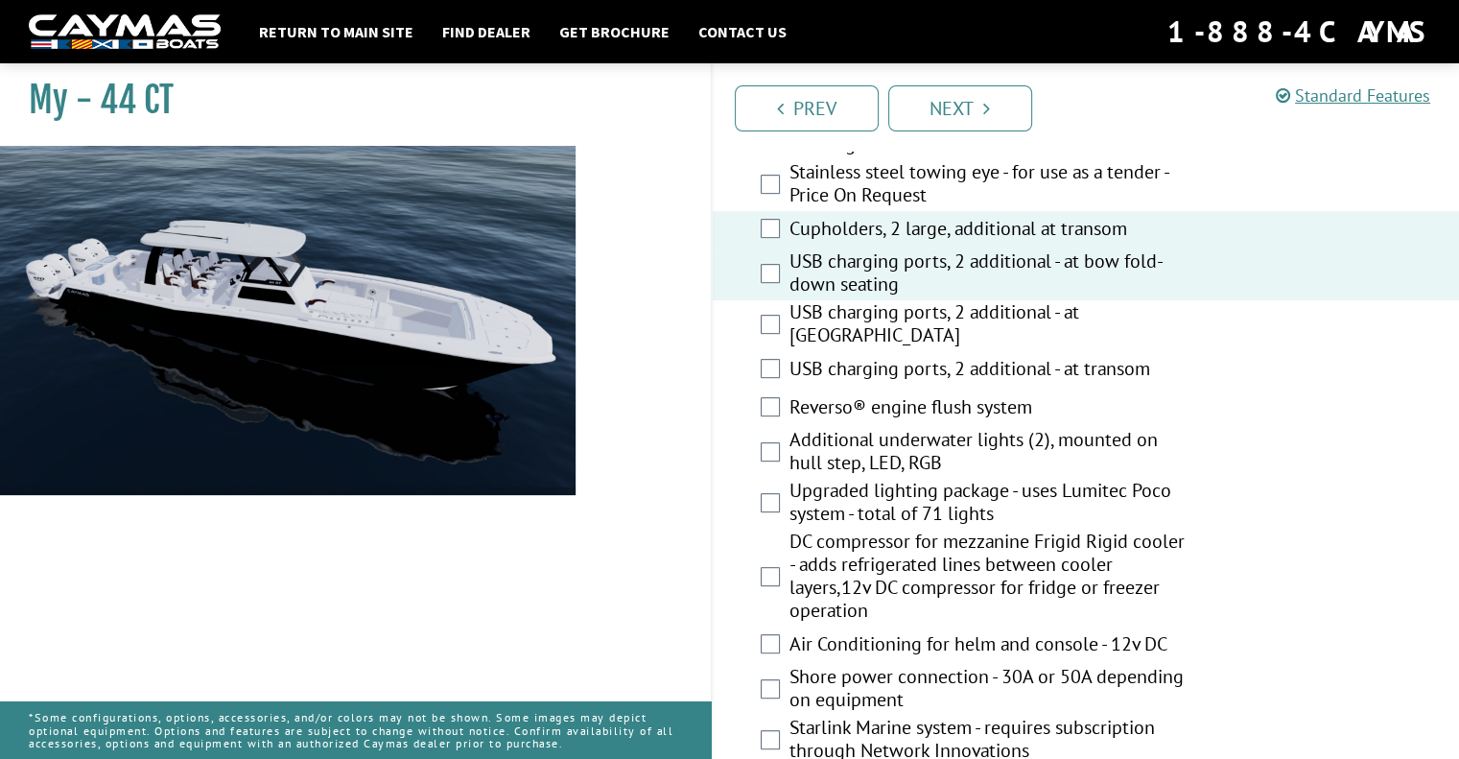
click at [767, 300] on div "USB charging ports, 2 additional - at [GEOGRAPHIC_DATA]" at bounding box center [1086, 325] width 747 height 51
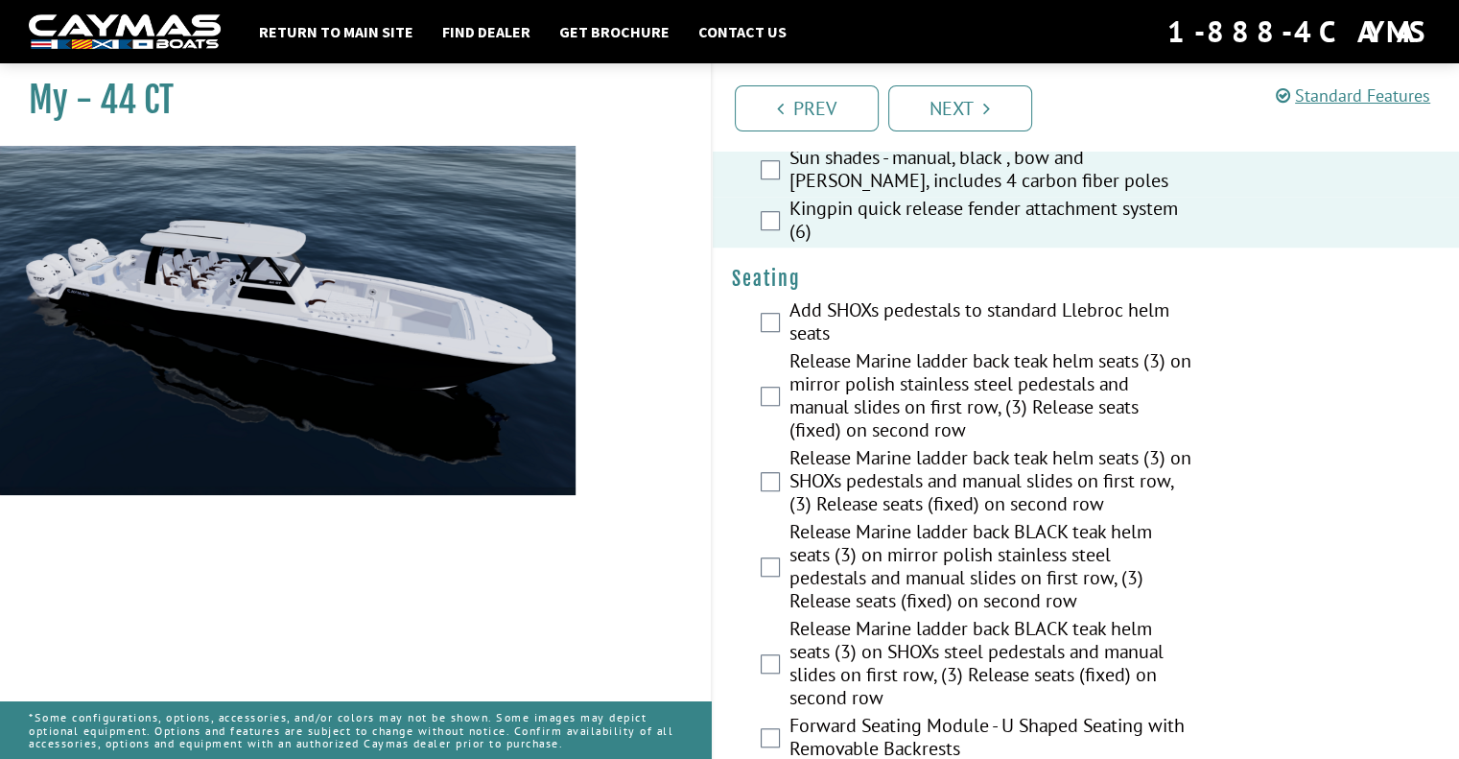
scroll to position [1535, 0]
